Goal: Find specific page/section: Find specific page/section

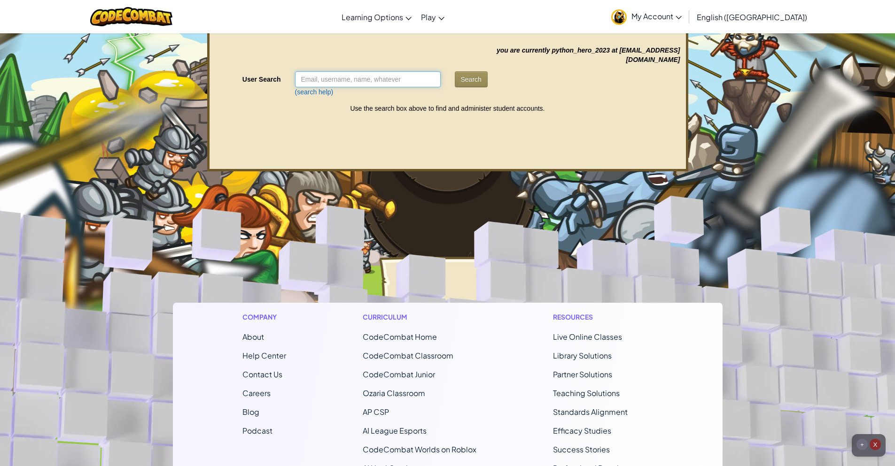
click at [380, 85] on input "User Search" at bounding box center [368, 79] width 146 height 16
paste input "idilix@yahoo.com"
type input "idilix@yahoo.com"
click at [467, 77] on button "Search" at bounding box center [471, 79] width 33 height 16
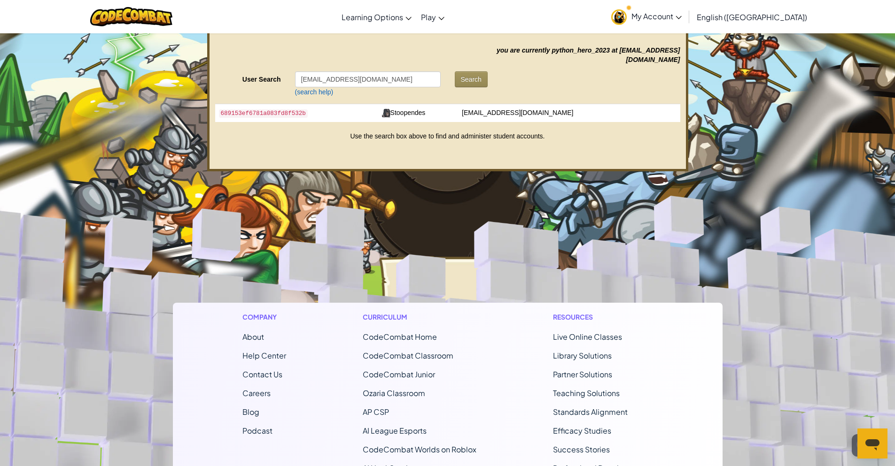
click at [455, 111] on td "Stoopendes" at bounding box center [418, 113] width 80 height 18
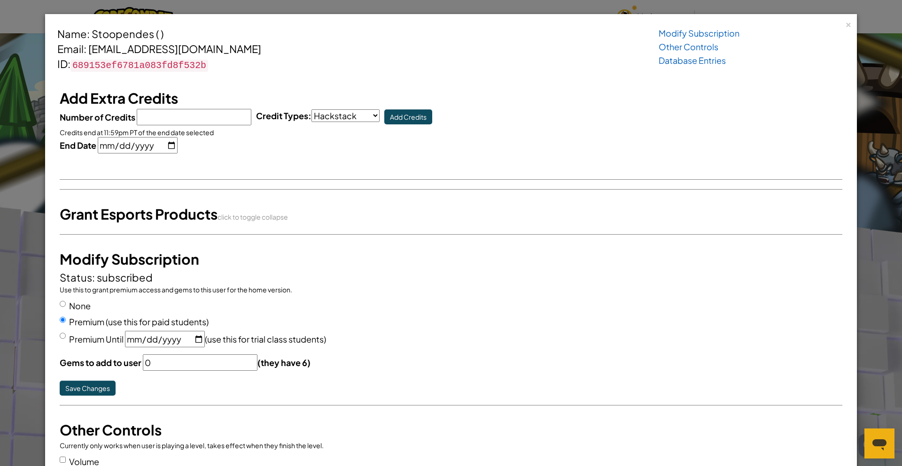
click at [125, 30] on h4 "Name: Stoopendes ( )" at bounding box center [250, 33] width 386 height 15
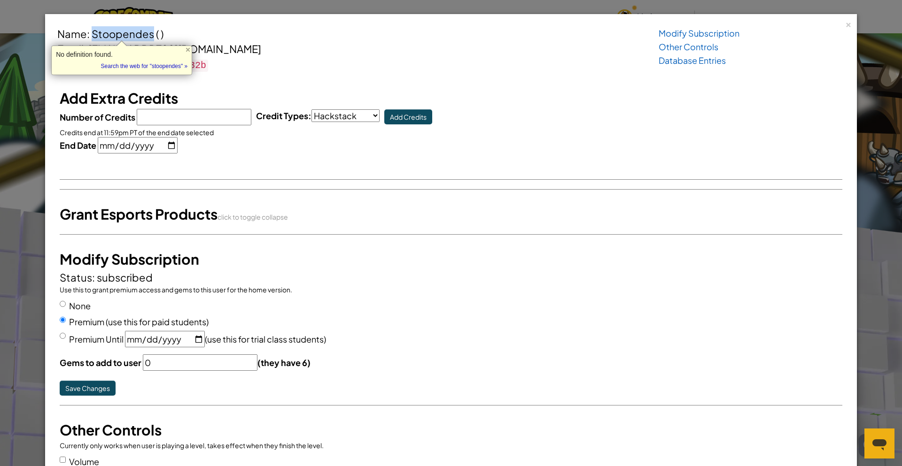
copy h4 "Stoopendes"
